Goal: Complete application form

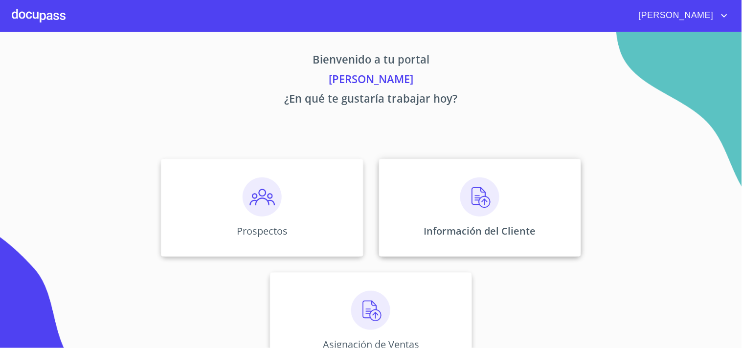
click at [531, 217] on div "Información del Cliente" at bounding box center [480, 208] width 202 height 98
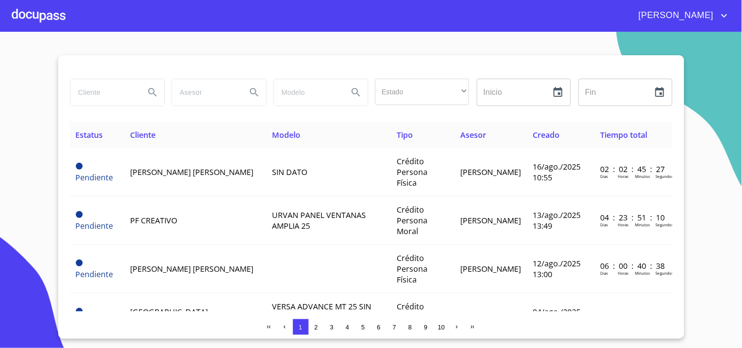
click at [109, 101] on input "search" at bounding box center [103, 92] width 67 height 26
type input "[PERSON_NAME]"
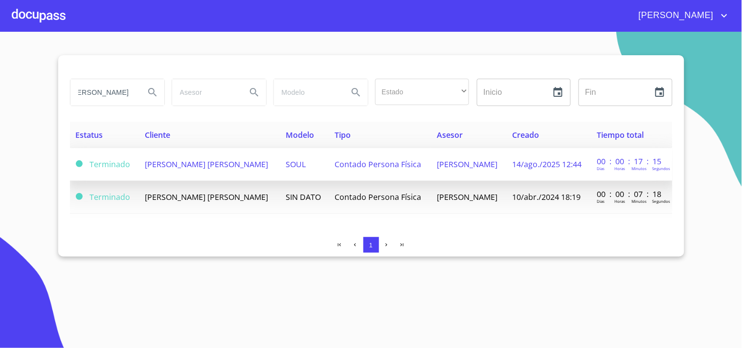
scroll to position [0, 0]
click at [280, 179] on td "[PERSON_NAME] [PERSON_NAME]" at bounding box center [209, 164] width 141 height 33
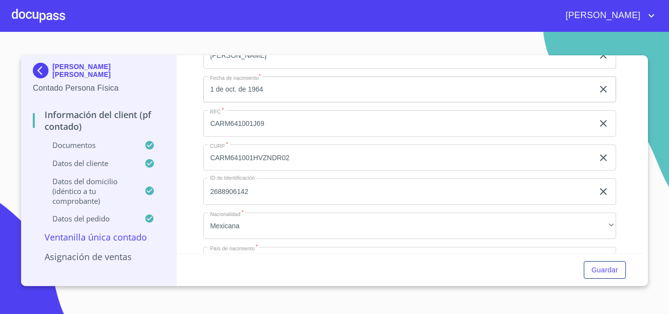
scroll to position [1925, 0]
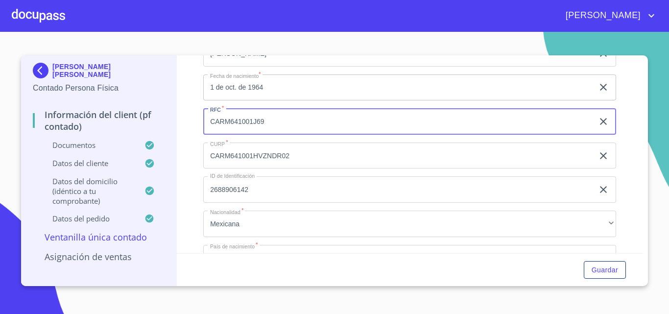
drag, startPoint x: 278, startPoint y: 136, endPoint x: 128, endPoint y: 174, distance: 155.0
click at [128, 174] on div "[PERSON_NAME] [PERSON_NAME] Contado Persona Física Información del Client (PF c…" at bounding box center [332, 170] width 622 height 231
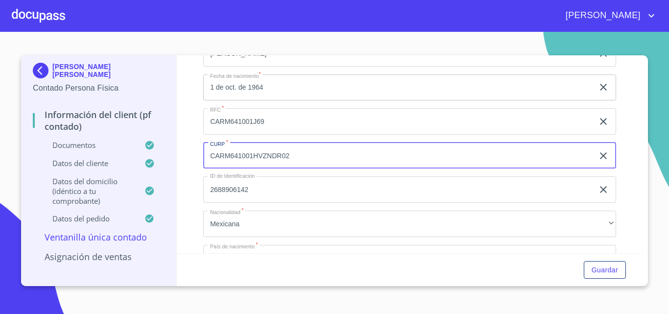
click at [41, 67] on img at bounding box center [43, 71] width 20 height 16
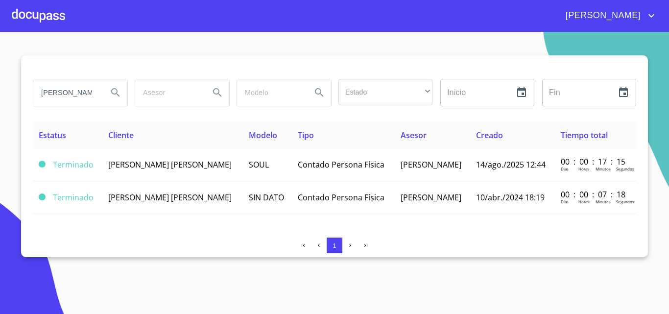
click at [99, 89] on input "[PERSON_NAME]" at bounding box center [66, 92] width 67 height 26
drag, startPoint x: 39, startPoint y: 92, endPoint x: 154, endPoint y: 88, distance: 115.6
click at [154, 88] on div "[PERSON_NAME] Estado ​ ​ Inicio ​ Fin ​" at bounding box center [334, 92] width 611 height 35
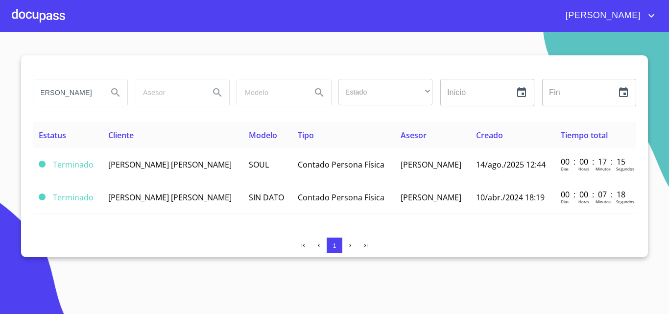
type input "[PERSON_NAME]"
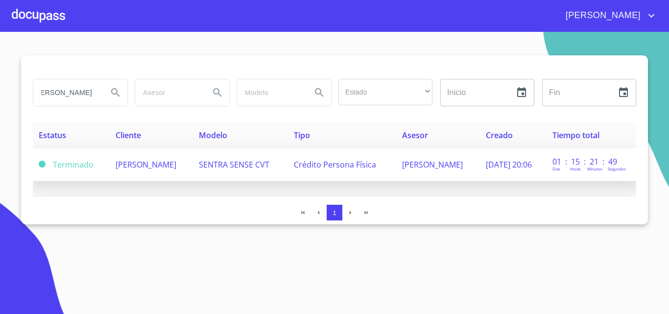
scroll to position [0, 0]
click at [176, 161] on span "[PERSON_NAME]" at bounding box center [145, 164] width 61 height 11
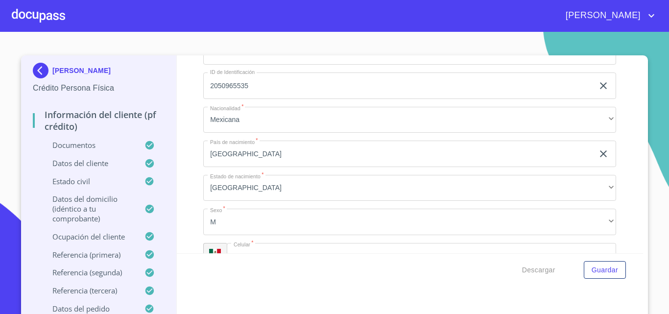
scroll to position [3181, 0]
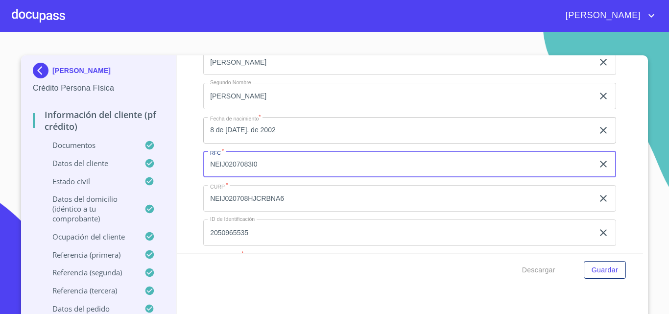
drag, startPoint x: 258, startPoint y: 178, endPoint x: 183, endPoint y: 187, distance: 75.9
click at [183, 187] on div "Información del cliente (PF crédito) Documentos Documento de identificación.   …" at bounding box center [410, 154] width 466 height 198
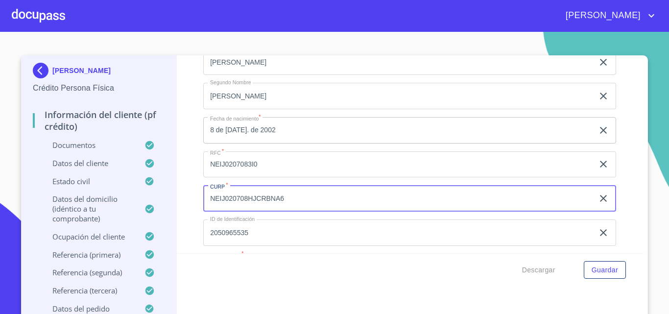
click at [291, 203] on input "NEIJ020708HJCRBNA6" at bounding box center [398, 198] width 390 height 26
click at [288, 205] on input "NEIJ020708HJCRBNA6" at bounding box center [398, 198] width 390 height 26
click at [265, 209] on input "NEIJ020708HJCRBNA6" at bounding box center [398, 198] width 390 height 26
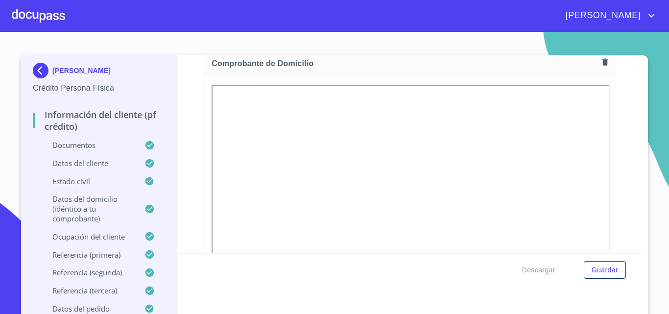
scroll to position [538, 0]
